Goal: Book appointment/travel/reservation

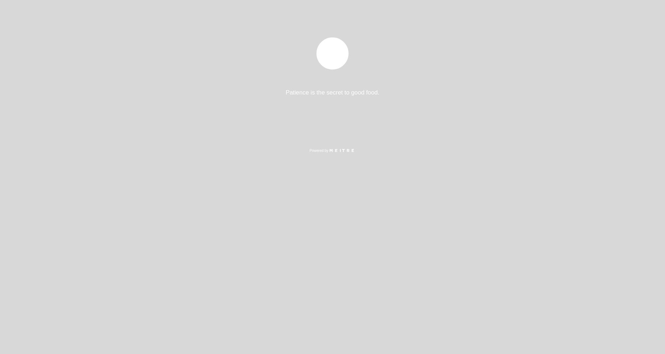
select select "es"
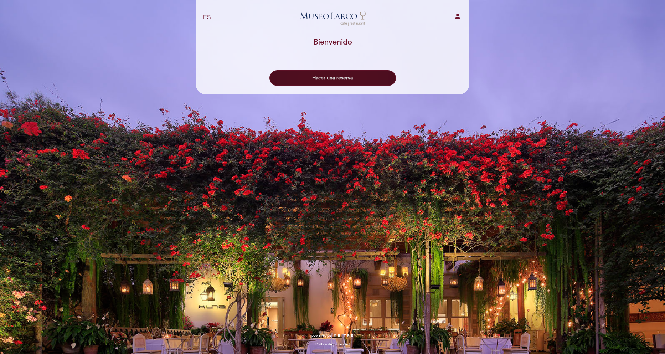
click at [352, 82] on button "Hacer una reserva" at bounding box center [332, 78] width 126 height 16
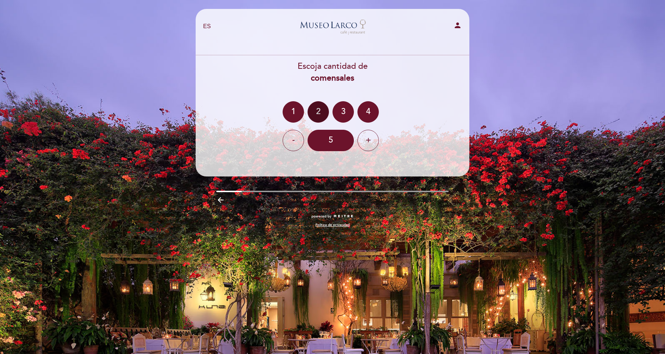
click at [316, 118] on div "2" at bounding box center [317, 111] width 21 height 21
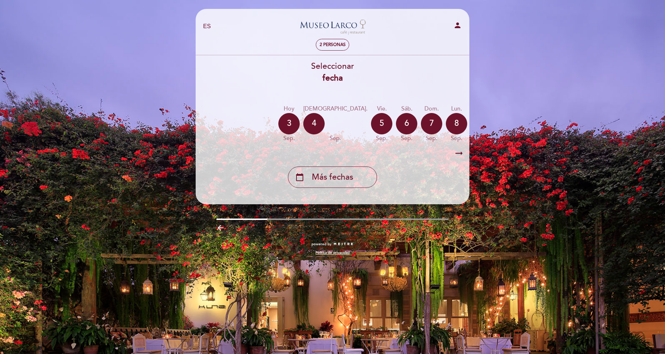
click at [463, 152] on icon "arrow_right_alt" at bounding box center [459, 153] width 11 height 15
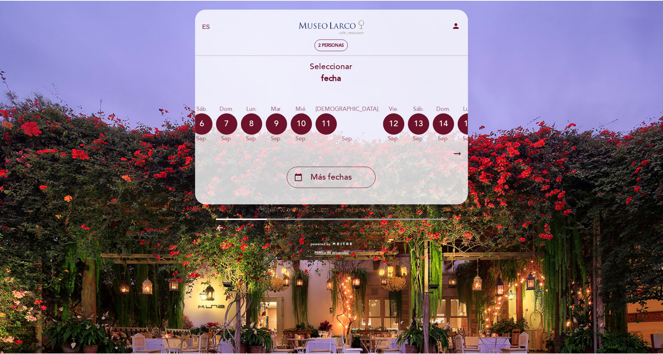
scroll to position [0, 208]
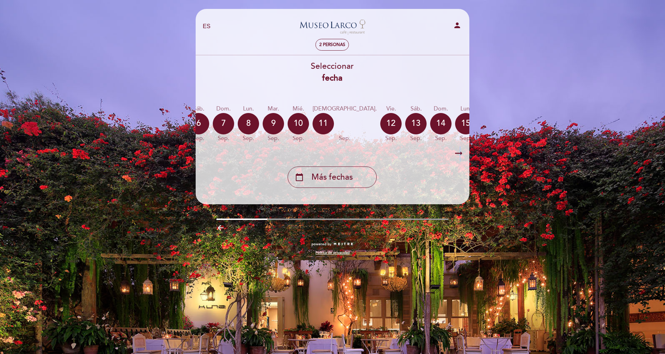
click at [460, 153] on icon "arrow_right_alt" at bounding box center [458, 153] width 11 height 15
click at [446, 177] on div "calendar_today Más fechas" at bounding box center [332, 174] width 274 height 27
click at [536, 118] on icon "calendar_today" at bounding box center [540, 123] width 9 height 12
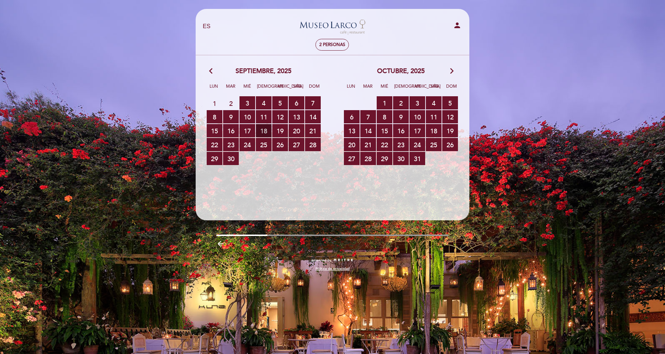
click at [263, 128] on span "18 RESERVAS DISPONIBLES" at bounding box center [264, 130] width 16 height 13
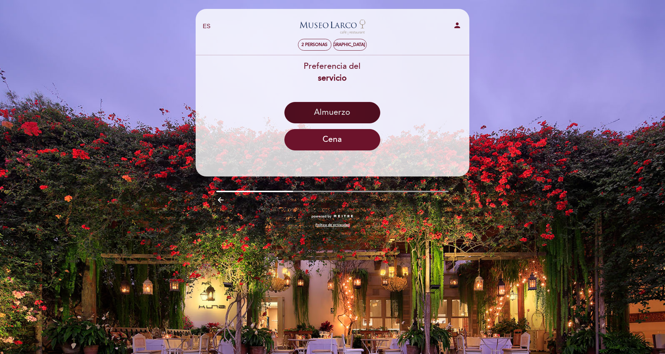
click at [337, 114] on button "Almuerzo" at bounding box center [332, 112] width 96 height 21
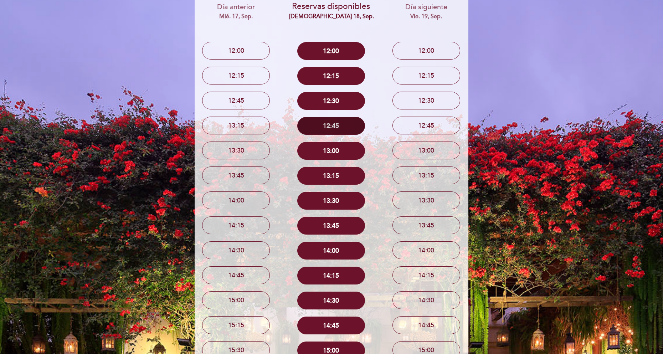
scroll to position [36, 0]
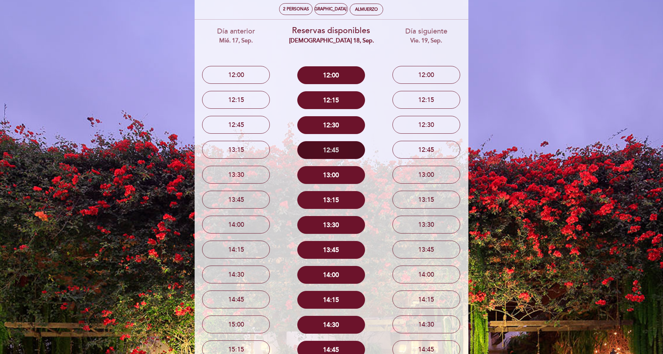
click at [330, 150] on button "12:45" at bounding box center [331, 150] width 68 height 18
